Goal: Transaction & Acquisition: Purchase product/service

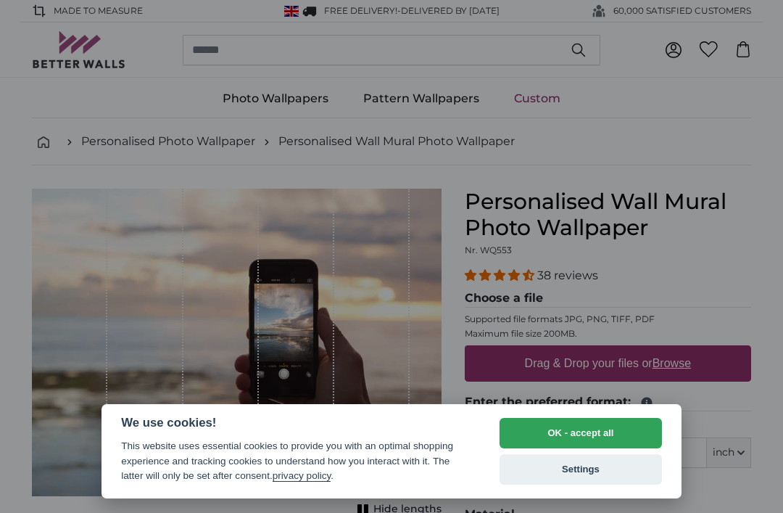
click at [531, 434] on button "OK - accept all" at bounding box center [581, 433] width 162 height 30
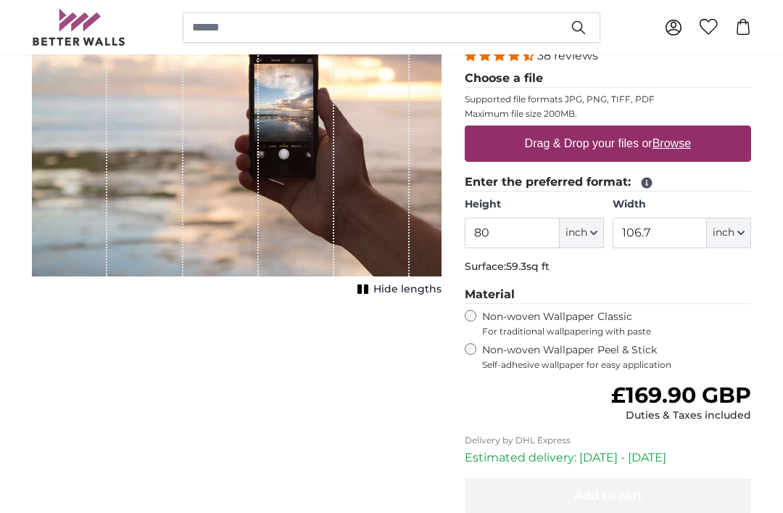
scroll to position [219, 0]
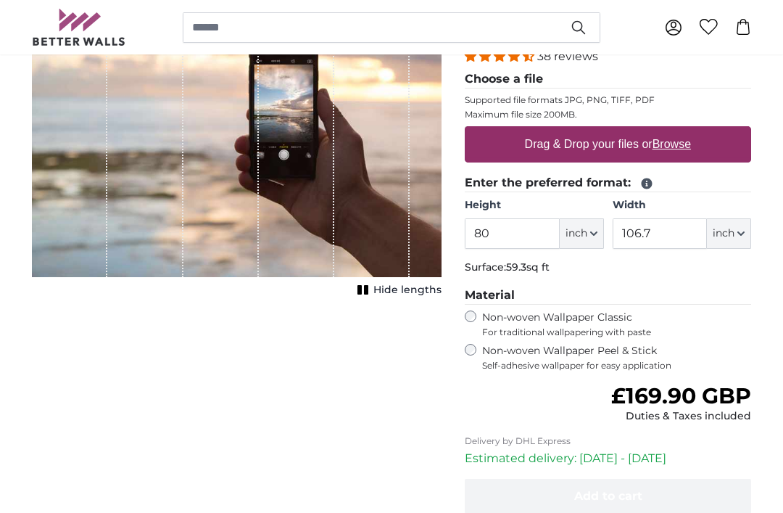
click at [588, 228] on button "inch" at bounding box center [582, 233] width 44 height 30
click at [545, 273] on link "Centimeter (cm)" at bounding box center [582, 272] width 128 height 26
type input "203.2"
type input "271.1"
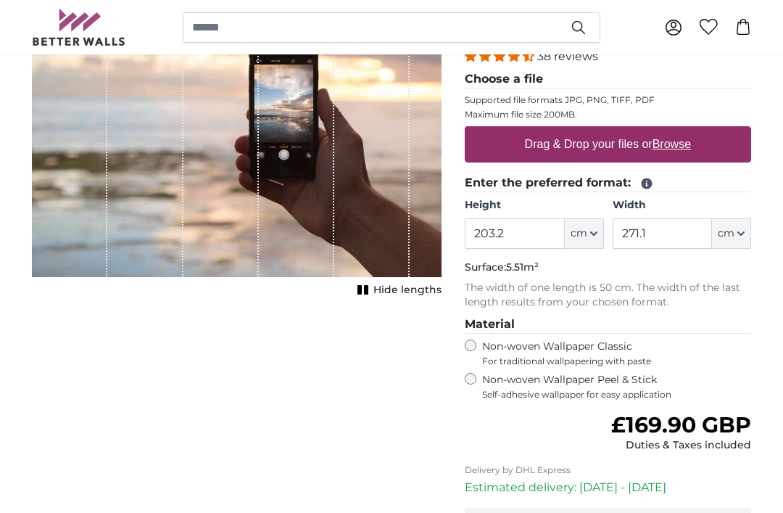
click at [717, 237] on button "cm" at bounding box center [731, 233] width 39 height 30
click at [391, 393] on div "Cancel Crop image Hide lengths" at bounding box center [236, 310] width 433 height 680
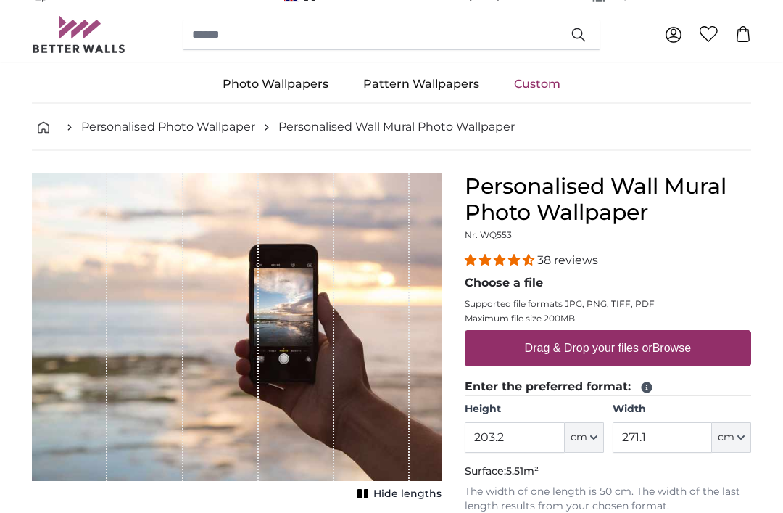
scroll to position [0, 0]
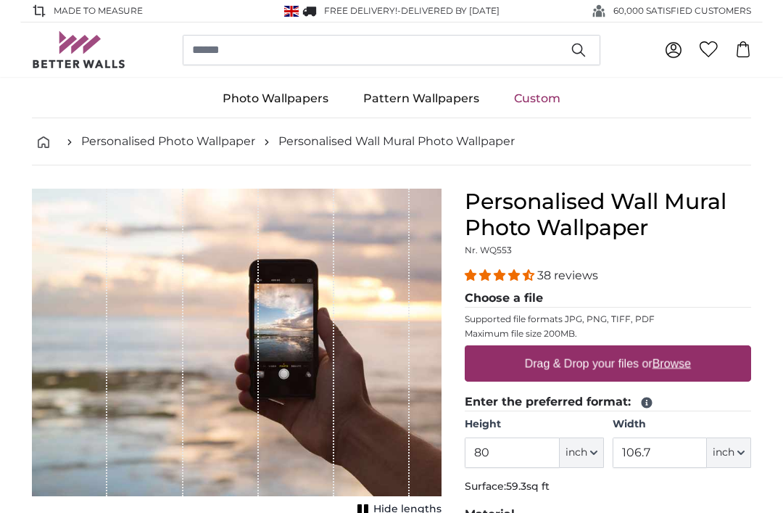
click at [581, 444] on button "inch" at bounding box center [582, 452] width 44 height 30
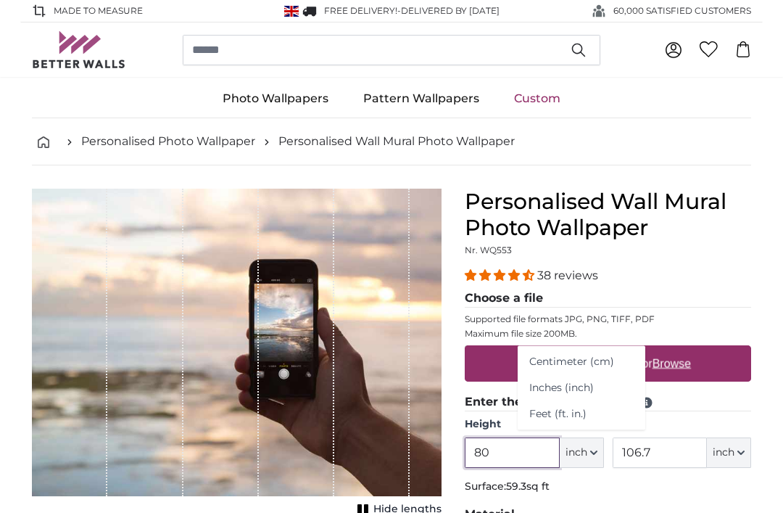
click at [510, 447] on input "80" at bounding box center [512, 452] width 94 height 30
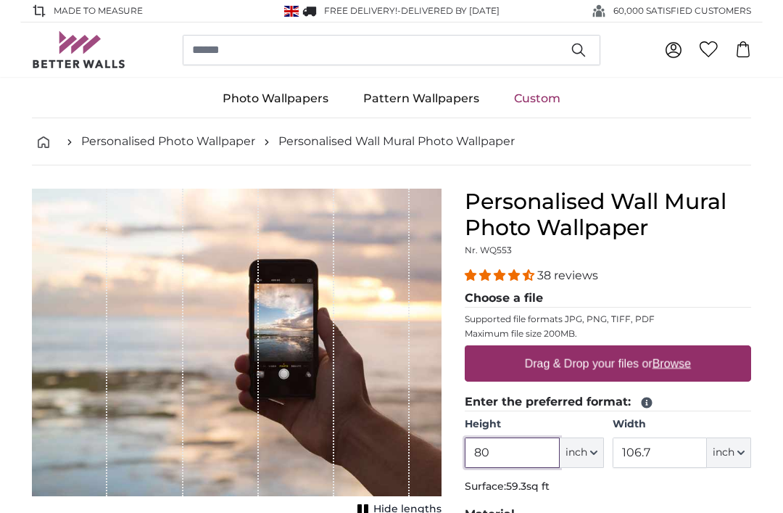
scroll to position [48, 0]
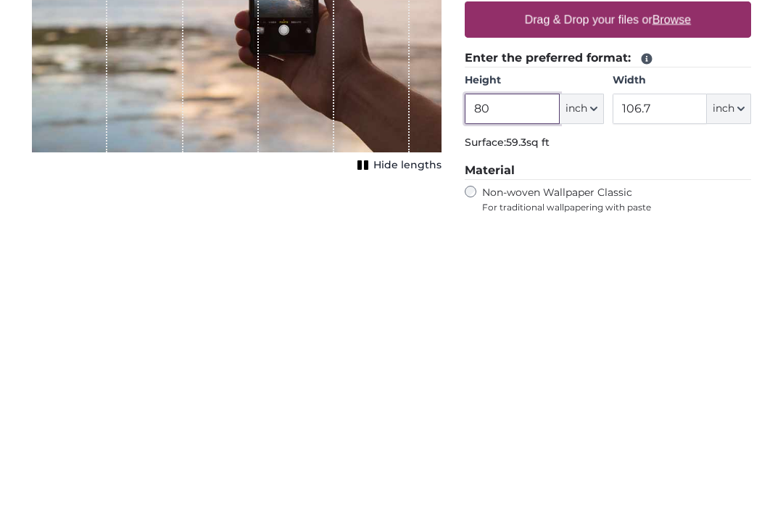
type input "8"
click at [584, 397] on span "inch" at bounding box center [577, 404] width 22 height 15
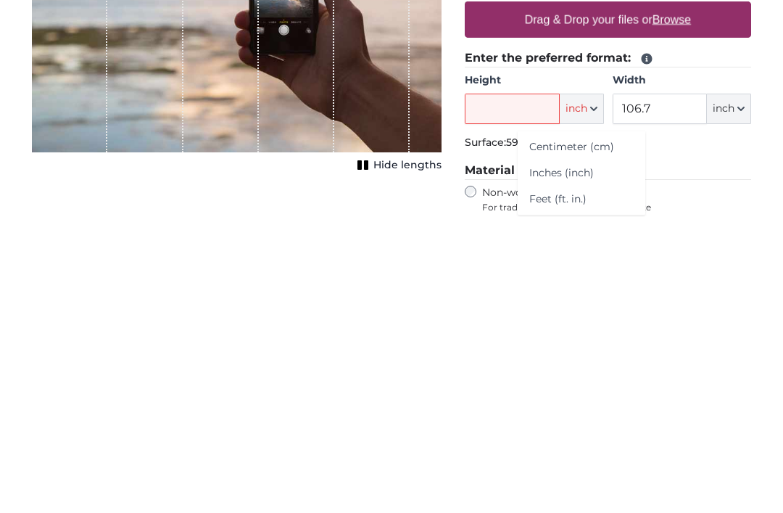
scroll to position [344, 0]
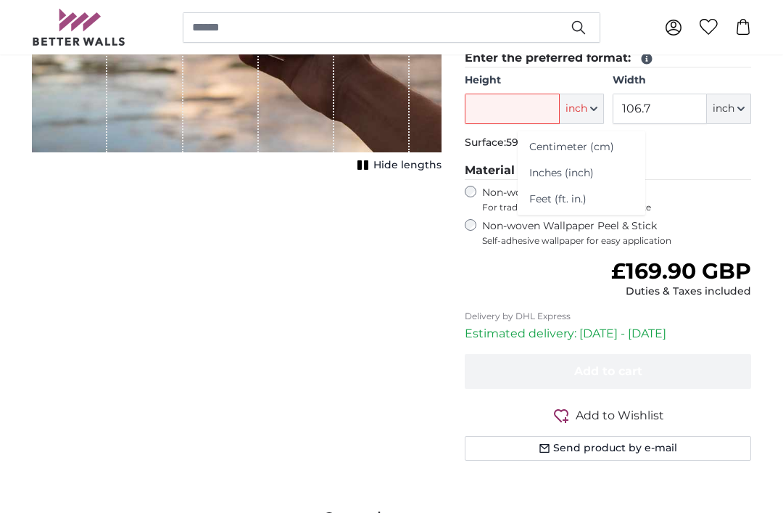
click at [545, 144] on link "Centimeter (cm)" at bounding box center [582, 147] width 128 height 26
type input "203.2"
type input "271.1"
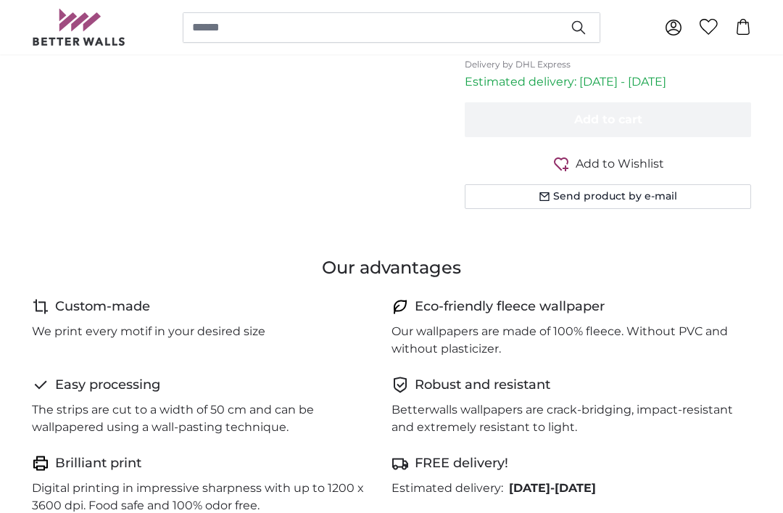
scroll to position [625, 0]
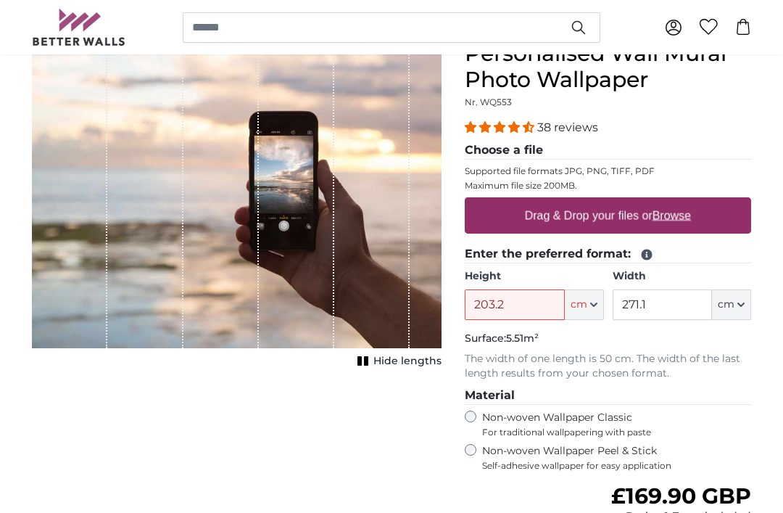
scroll to position [106, 0]
